Goal: Task Accomplishment & Management: Complete application form

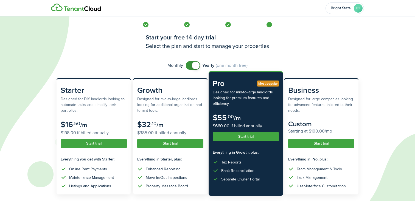
click at [251, 134] on button "Start trial" at bounding box center [246, 136] width 66 height 9
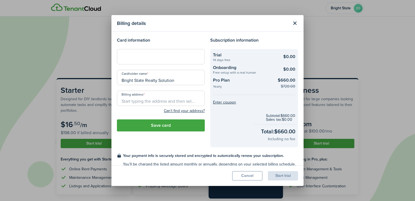
click at [96, 48] on div "Billing details Card information Cardholder name Bright State Realty Solution B…" at bounding box center [207, 100] width 415 height 201
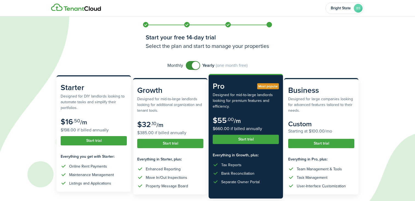
click at [94, 184] on div "Listings and Applications" at bounding box center [90, 184] width 42 height 6
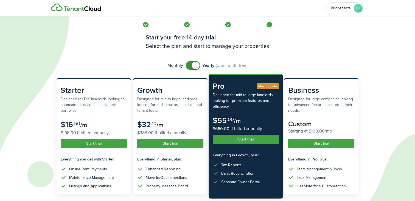
click at [84, 197] on subscription-pricing "Monthly Yearly (one month free) Starter Designed for DIY landlords looking to a…" at bounding box center [207, 167] width 313 height 213
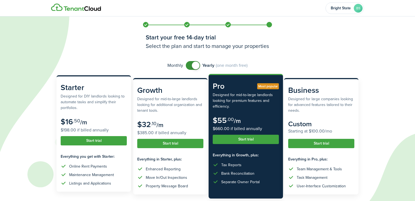
click at [75, 191] on subscription-pricing-card "Starter Designed for DIY landlords looking to automate tasks and simplify their…" at bounding box center [93, 133] width 74 height 117
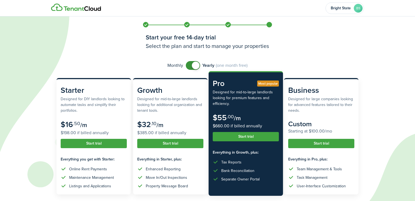
click at [255, 138] on button "Start trial" at bounding box center [246, 136] width 66 height 9
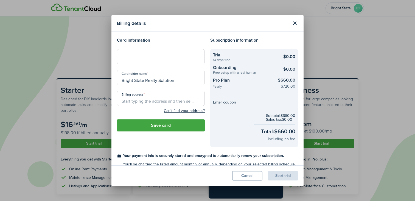
click at [146, 54] on div at bounding box center [161, 56] width 88 height 15
click at [165, 32] on modal-body "Card information Cardholder name Bright State Realty Solution Billing address C…" at bounding box center [207, 99] width 192 height 134
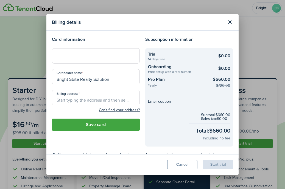
click at [70, 100] on input "Billing address" at bounding box center [96, 97] width 88 height 15
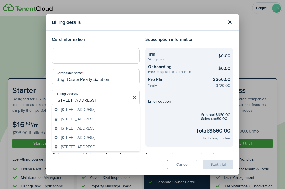
click at [95, 110] on span "[STREET_ADDRESS]" at bounding box center [78, 110] width 34 height 6
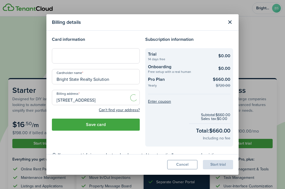
type input "[STREET_ADDRESS]"
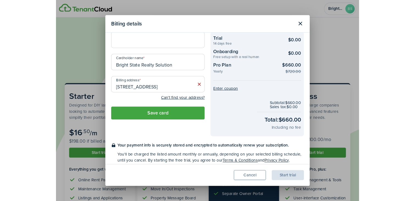
scroll to position [23, 0]
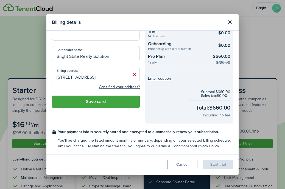
click at [109, 101] on button "Save card" at bounding box center [96, 102] width 88 height 12
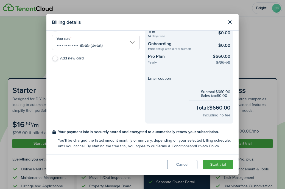
click at [225, 166] on button "Start trial" at bounding box center [218, 164] width 30 height 9
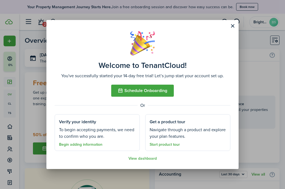
click at [138, 159] on link "View dashboard" at bounding box center [142, 159] width 28 height 4
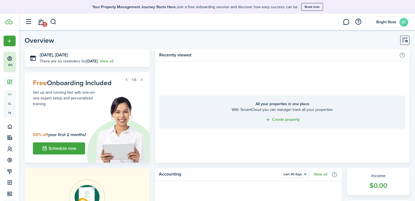
click at [44, 25] on span "2" at bounding box center [44, 24] width 5 height 5
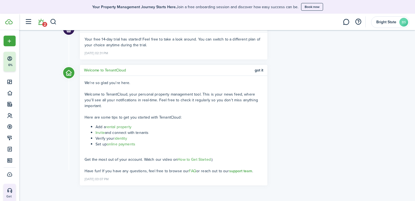
scroll to position [51, 0]
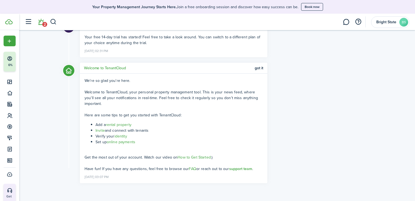
click at [123, 137] on link "identity" at bounding box center [120, 137] width 13 height 6
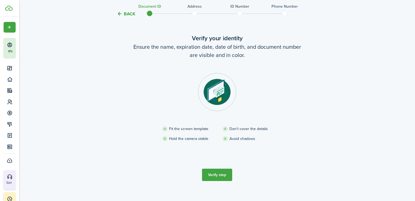
scroll to position [27, 0]
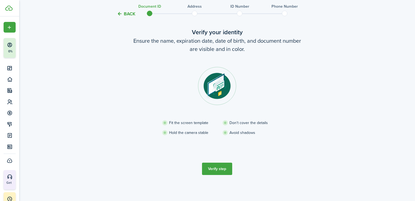
click at [218, 168] on button "Verify step" at bounding box center [217, 169] width 30 height 12
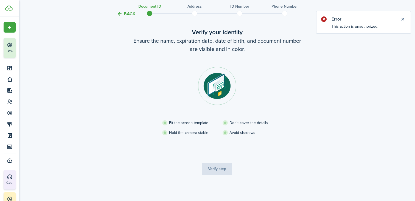
click at [402, 20] on button "Close notify" at bounding box center [402, 19] width 8 height 8
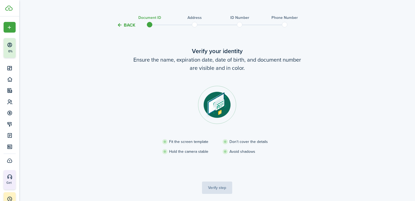
scroll to position [16, 0]
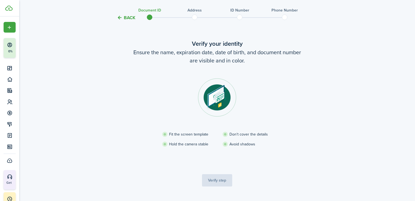
click at [220, 181] on tc-wizard-step "Verify your identity Ensure the name, expiration date, date of birth, and docum…" at bounding box center [217, 112] width 230 height 169
click at [148, 14] on span at bounding box center [149, 17] width 8 height 8
click at [149, 10] on h3 "Document ID" at bounding box center [149, 10] width 23 height 6
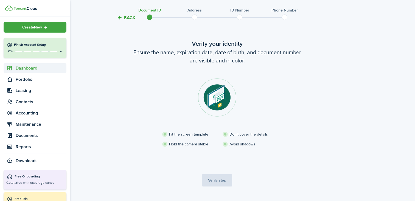
click at [28, 70] on span "Dashboard" at bounding box center [41, 68] width 51 height 7
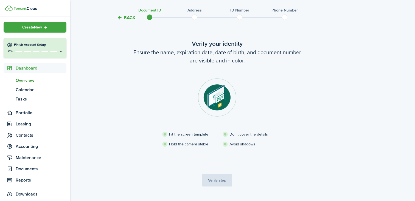
click at [26, 80] on span "Overview" at bounding box center [41, 80] width 51 height 7
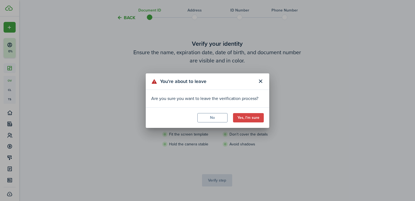
click at [251, 118] on button "Yes, I'm sure" at bounding box center [248, 117] width 31 height 9
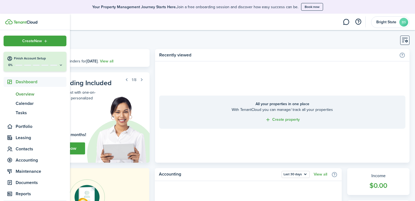
click at [29, 95] on span "Overview" at bounding box center [41, 94] width 51 height 7
click at [21, 127] on span "Portfolio" at bounding box center [41, 126] width 51 height 7
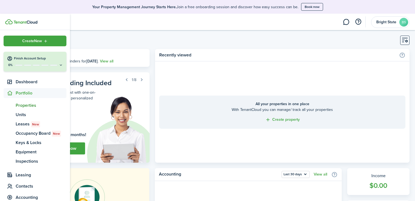
click at [26, 106] on span "Properties" at bounding box center [41, 105] width 51 height 7
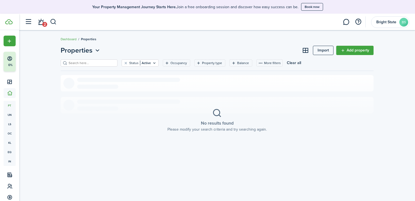
click at [346, 50] on link "Add property" at bounding box center [354, 50] width 37 height 9
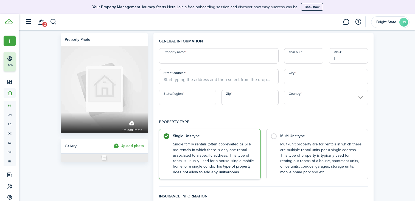
click at [242, 166] on b "This type of property does not allow to add any units/rooms" at bounding box center [212, 169] width 78 height 11
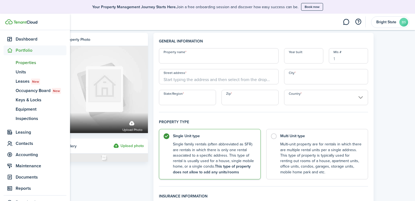
scroll to position [44, 0]
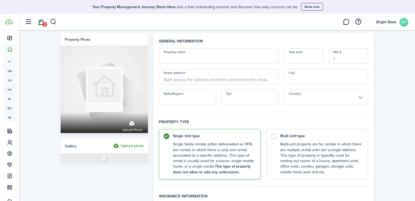
click at [199, 60] on input "Property name" at bounding box center [219, 55] width 120 height 15
type input "5344HB - [GEOGRAPHIC_DATA]"
click at [296, 60] on input "Year built" at bounding box center [303, 55] width 39 height 15
type input "2"
click at [221, 77] on input "Street address" at bounding box center [219, 76] width 120 height 15
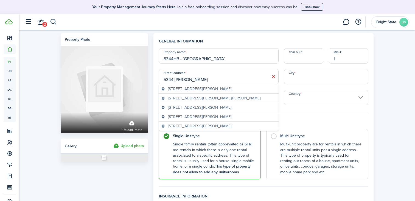
click at [208, 89] on span "[STREET_ADDRESS][PERSON_NAME]" at bounding box center [199, 89] width 63 height 6
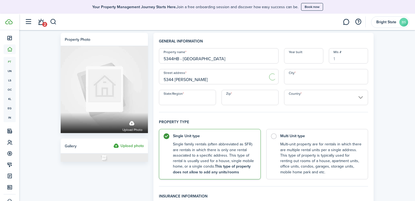
type input "[STREET_ADDRESS][PERSON_NAME]"
type input "[GEOGRAPHIC_DATA]"
type input "FL"
type input "34291"
type input "[GEOGRAPHIC_DATA]"
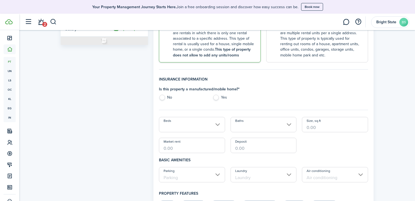
scroll to position [115, 0]
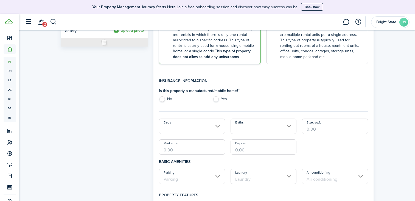
click at [164, 100] on label "No" at bounding box center [183, 101] width 48 height 8
radio input "true"
click at [218, 128] on input "Beds" at bounding box center [192, 126] width 66 height 15
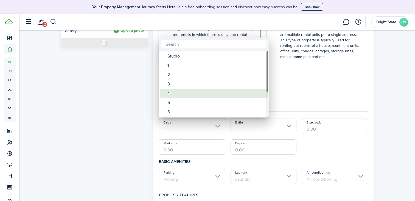
click at [189, 95] on div "4" at bounding box center [215, 93] width 97 height 9
type input "4"
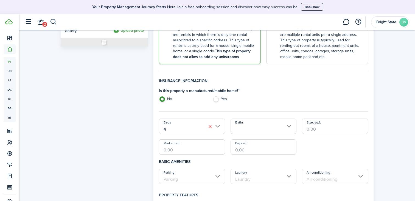
click at [269, 130] on input "Baths" at bounding box center [263, 126] width 66 height 15
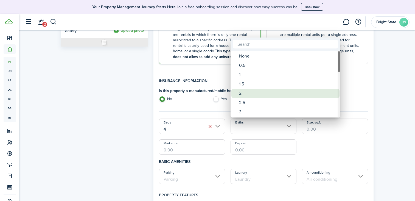
click at [255, 92] on div "2" at bounding box center [287, 93] width 97 height 9
type input "2"
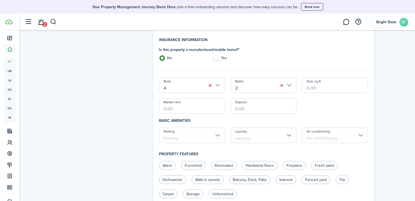
scroll to position [157, 0]
click at [202, 111] on input "Market rent" at bounding box center [192, 105] width 66 height 15
type input "$2,250.00"
click at [257, 109] on input "Deposit" at bounding box center [263, 105] width 66 height 15
type input "$2,250.00"
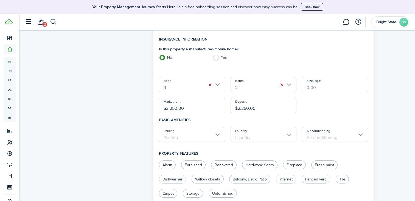
click at [349, 107] on div "Beds 4 Baths 2 Size, sq.ft Market rent $2,250.00 Deposit $2,250.00" at bounding box center [263, 95] width 214 height 36
